Goal: Register for event/course

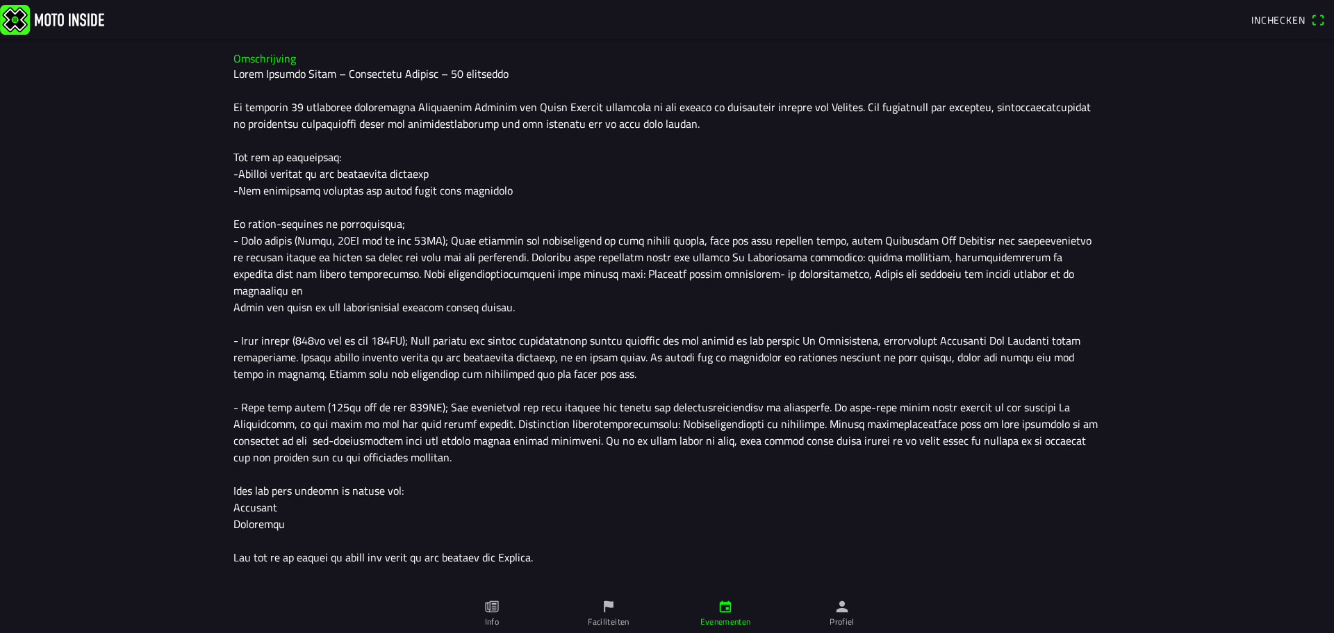
scroll to position [417, 0]
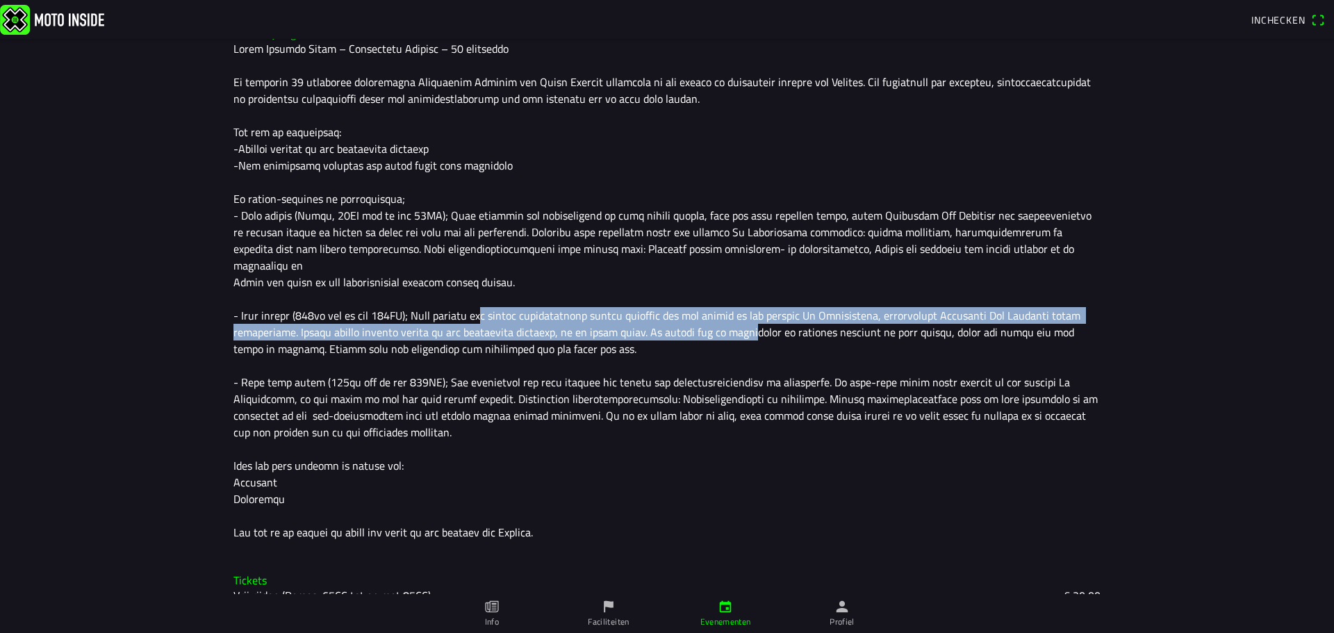
drag, startPoint x: 563, startPoint y: 299, endPoint x: 811, endPoint y: 311, distance: 248.4
click at [802, 310] on div at bounding box center [666, 290] width 867 height 500
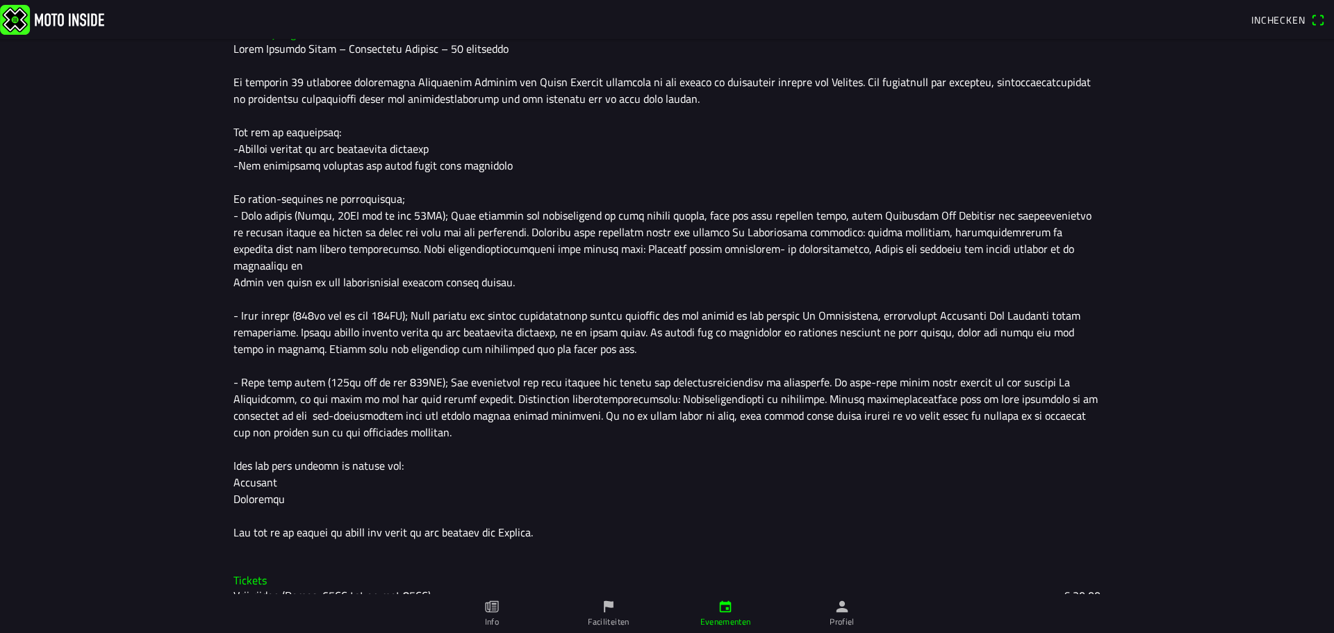
click at [811, 311] on div at bounding box center [666, 290] width 867 height 500
drag, startPoint x: 273, startPoint y: 301, endPoint x: 363, endPoint y: 302, distance: 89.6
click at [363, 302] on div at bounding box center [666, 290] width 867 height 500
click at [364, 317] on div at bounding box center [666, 290] width 867 height 500
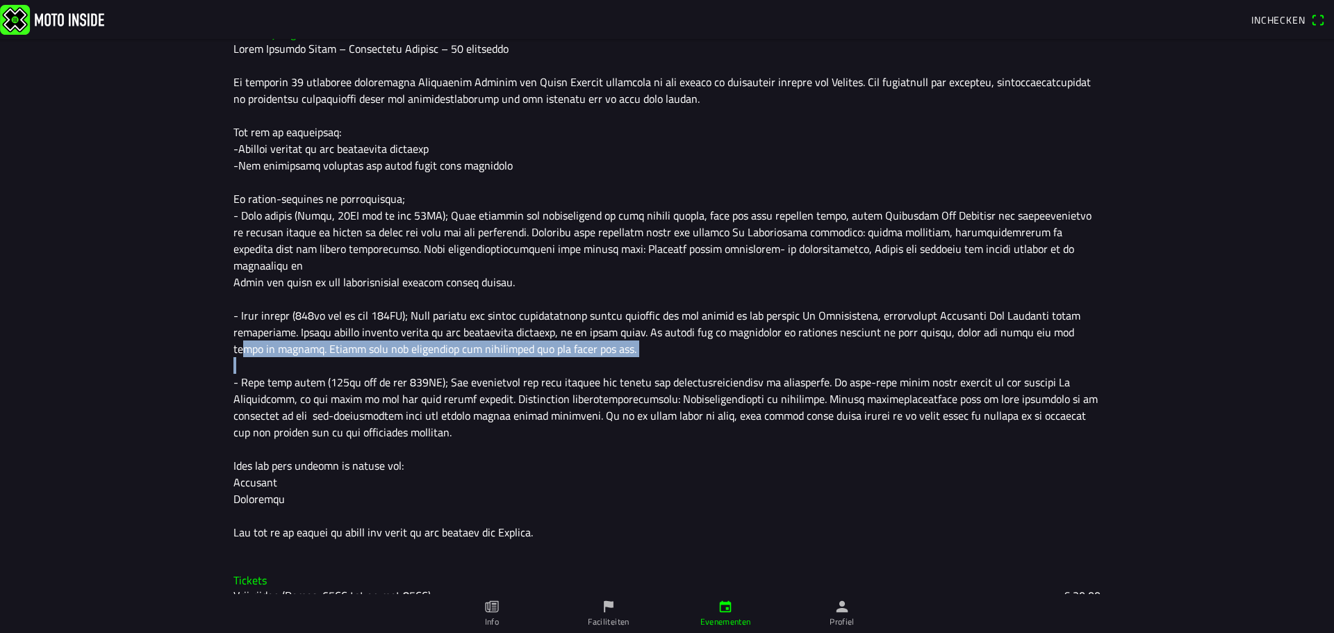
drag, startPoint x: 360, startPoint y: 347, endPoint x: 568, endPoint y: 345, distance: 207.8
click at [565, 345] on div at bounding box center [666, 290] width 867 height 500
click at [568, 345] on div at bounding box center [666, 290] width 867 height 500
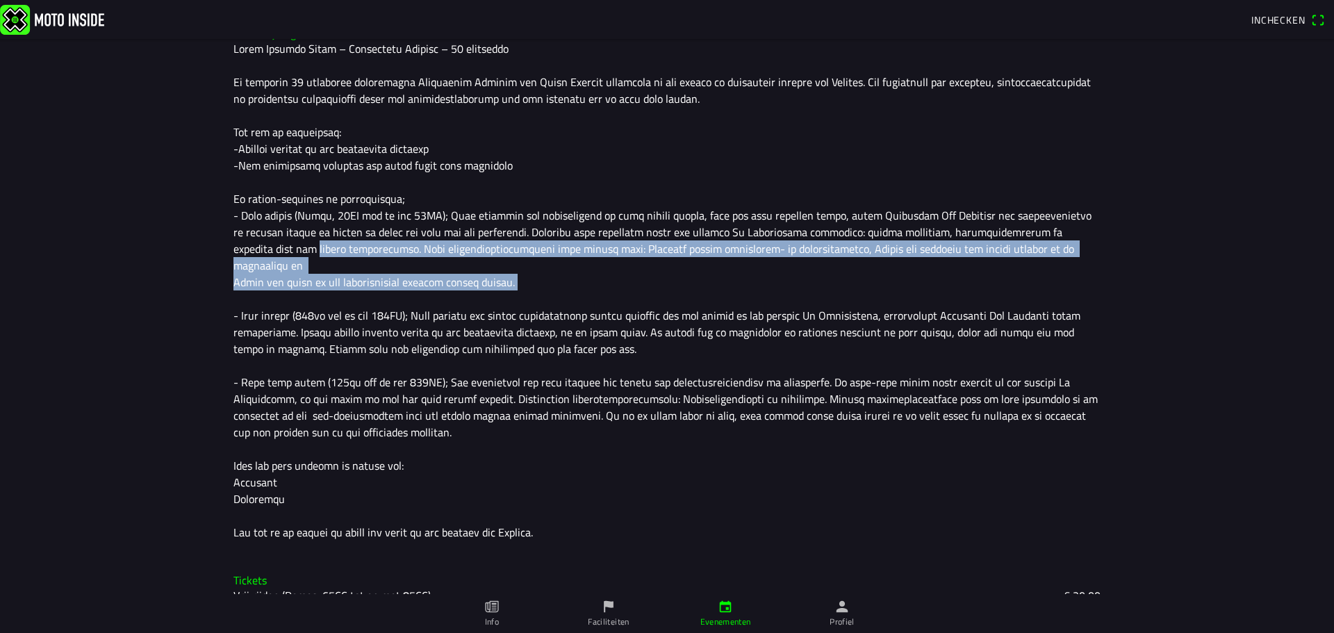
drag, startPoint x: 357, startPoint y: 254, endPoint x: 575, endPoint y: 261, distance: 218.3
click at [573, 261] on div at bounding box center [666, 290] width 867 height 500
click at [575, 261] on div at bounding box center [666, 290] width 867 height 500
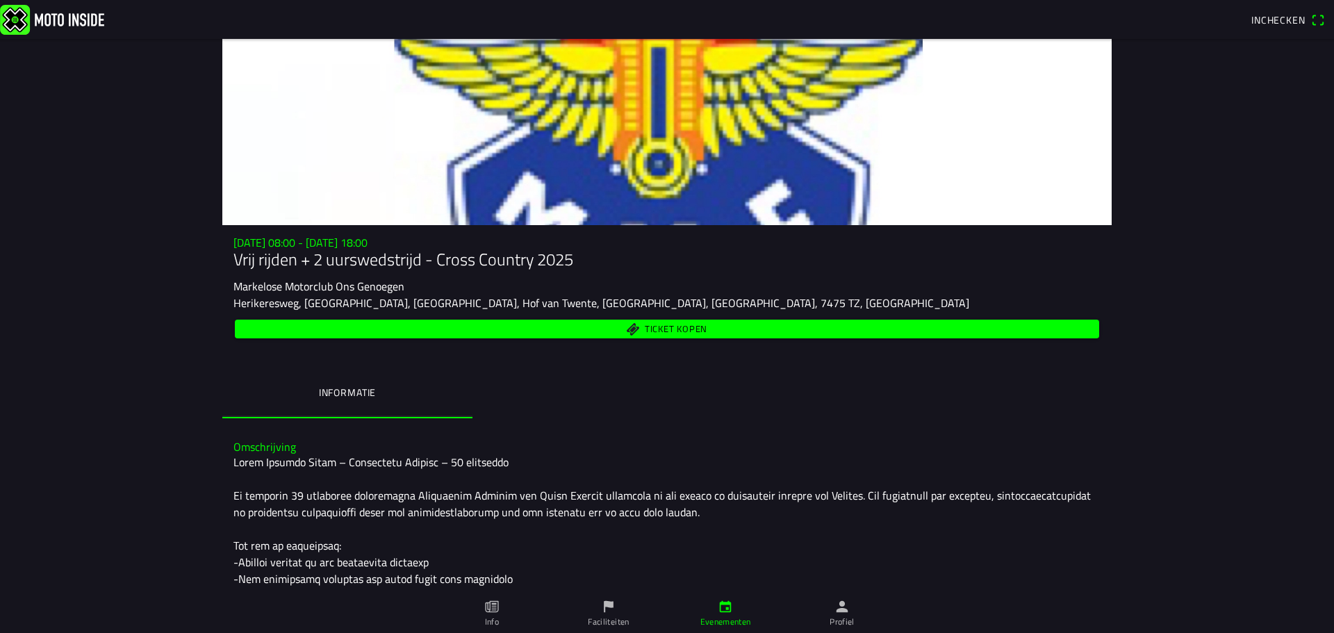
scroll to position [0, 0]
